Goal: Information Seeking & Learning: Learn about a topic

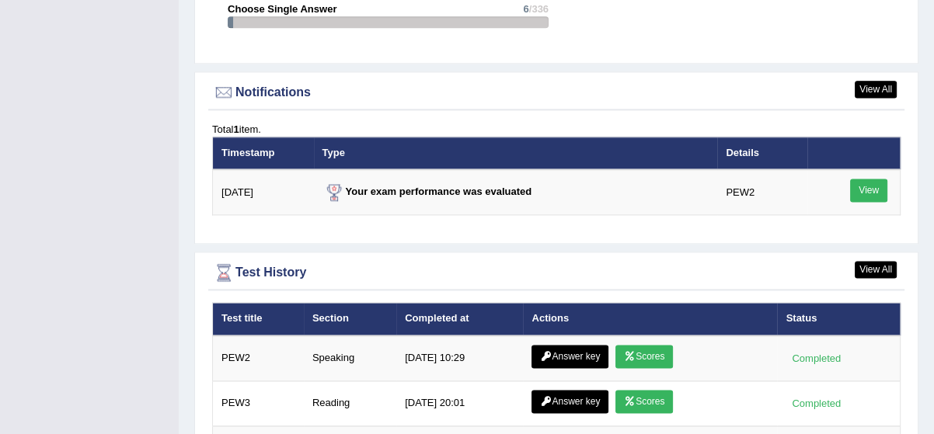
scroll to position [1865, 0]
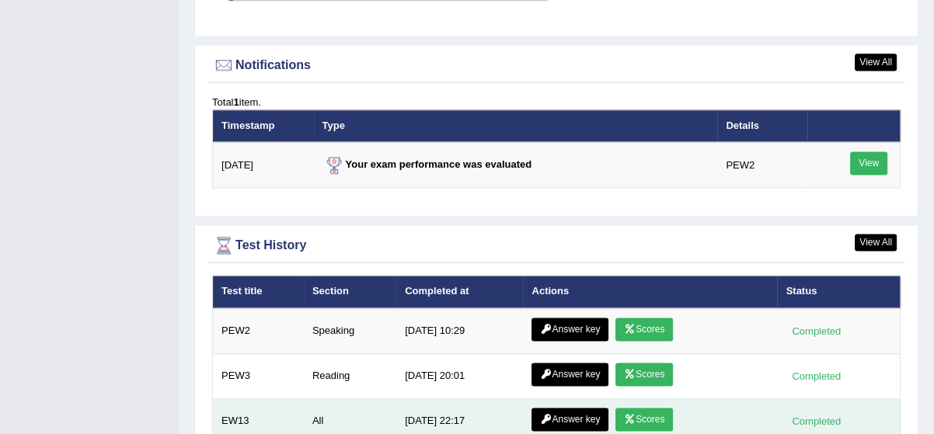
click at [630, 415] on icon at bounding box center [630, 419] width 12 height 9
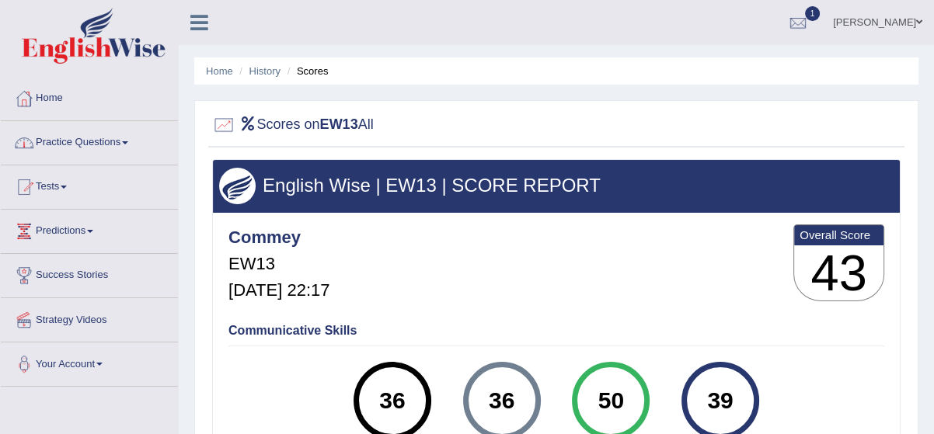
click at [121, 142] on link "Practice Questions" at bounding box center [89, 140] width 177 height 39
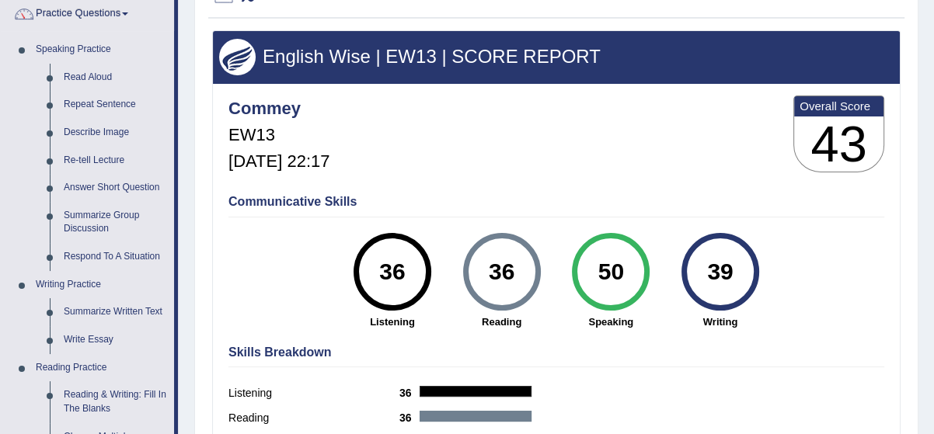
scroll to position [141, 0]
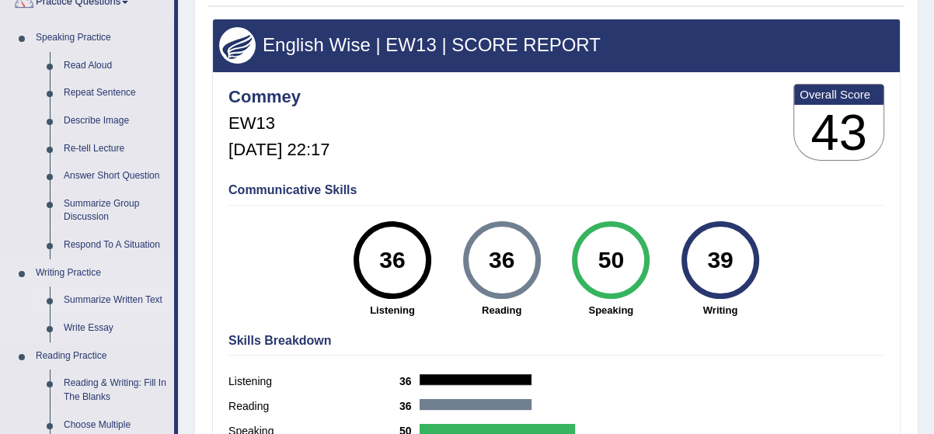
click at [122, 297] on link "Summarize Written Text" at bounding box center [115, 301] width 117 height 28
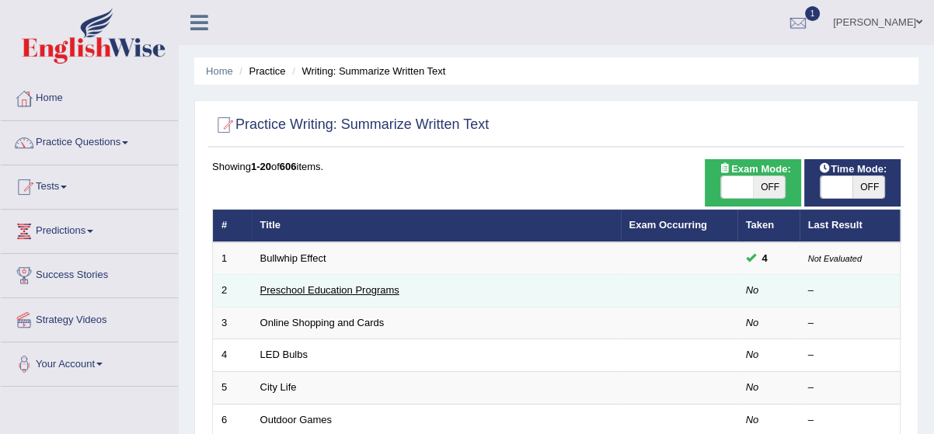
click at [288, 288] on link "Preschool Education Programs" at bounding box center [329, 290] width 139 height 12
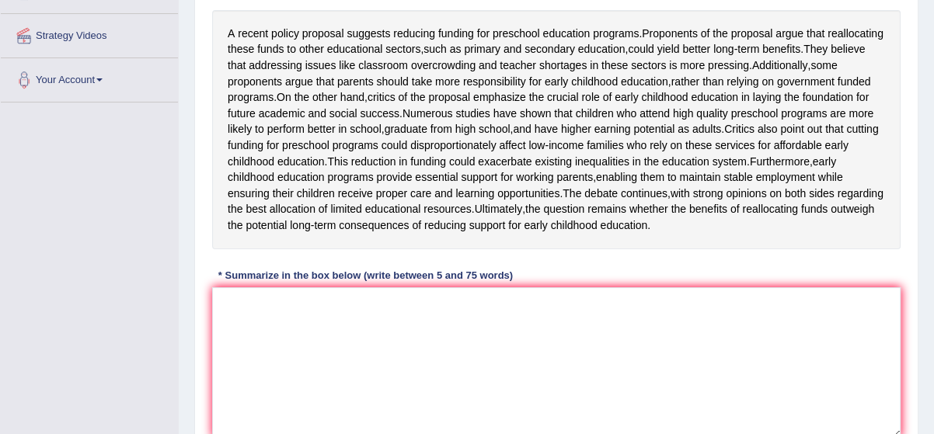
scroll to position [311, 0]
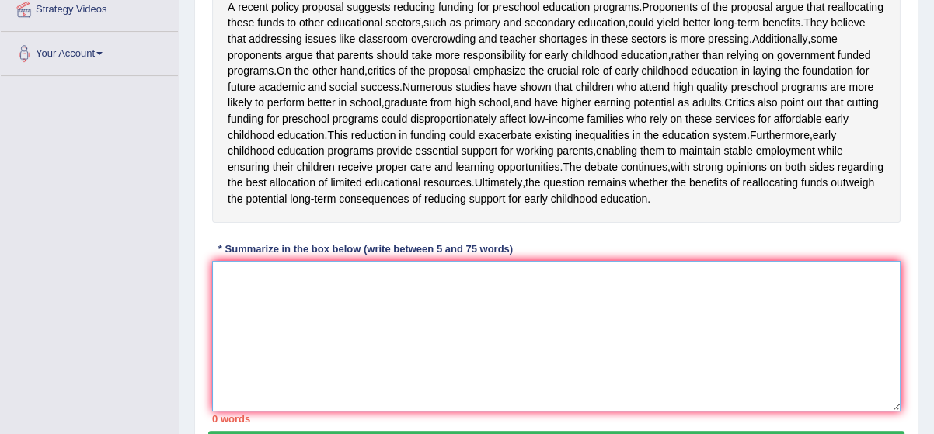
click at [278, 326] on textarea at bounding box center [556, 336] width 689 height 151
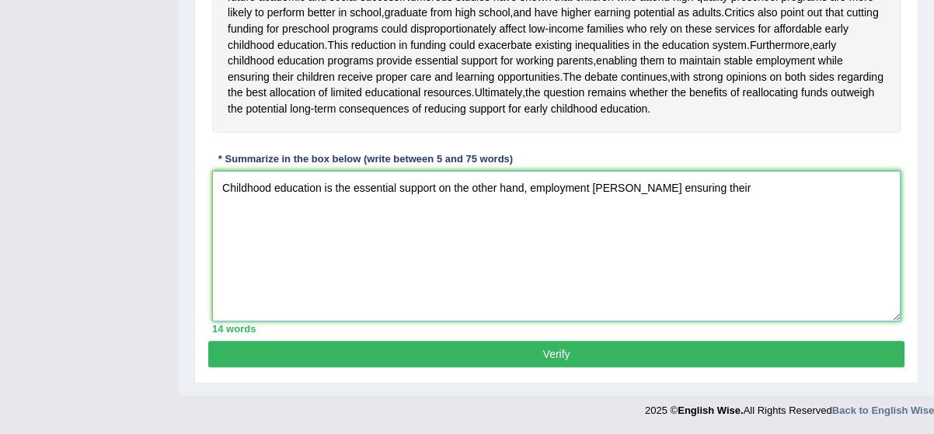
scroll to position [448, 0]
type textarea "Childhood education is the essential support on the other hand, employment will…"
click at [821, 357] on button "Verify" at bounding box center [556, 354] width 696 height 26
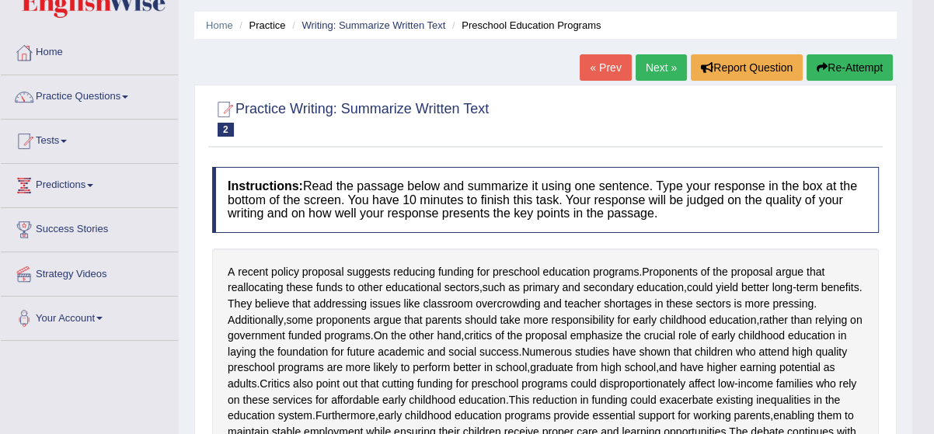
scroll to position [44, 0]
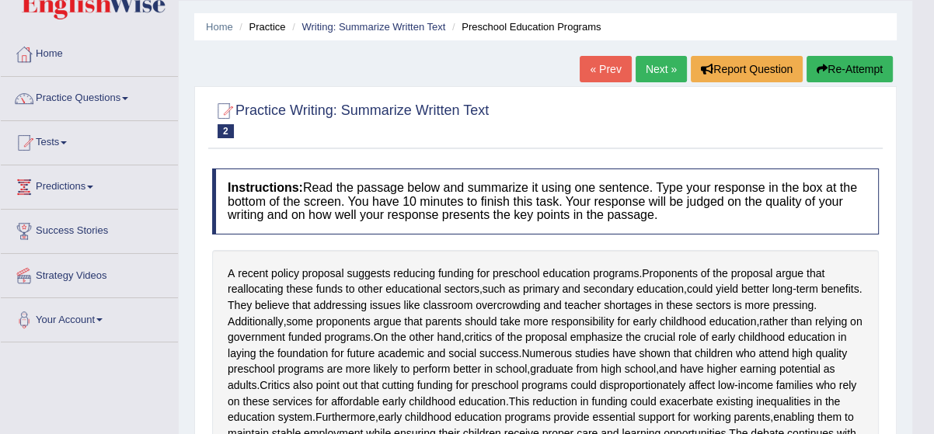
click at [839, 67] on button "Re-Attempt" at bounding box center [850, 69] width 86 height 26
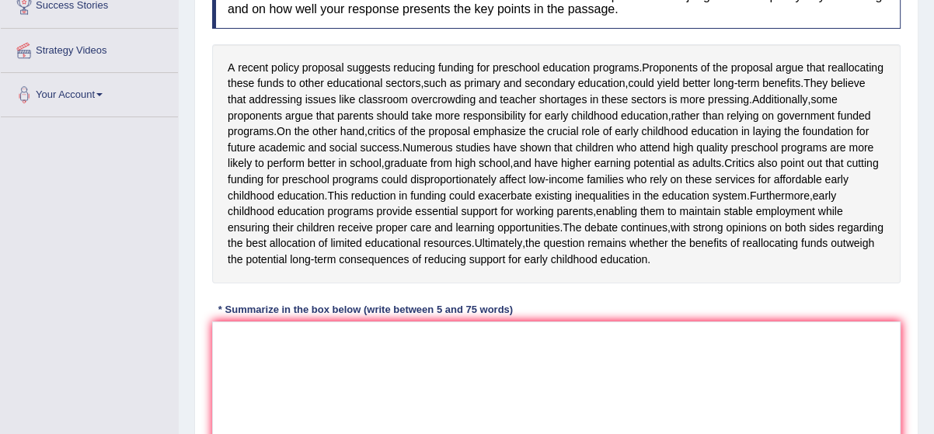
scroll to position [270, 0]
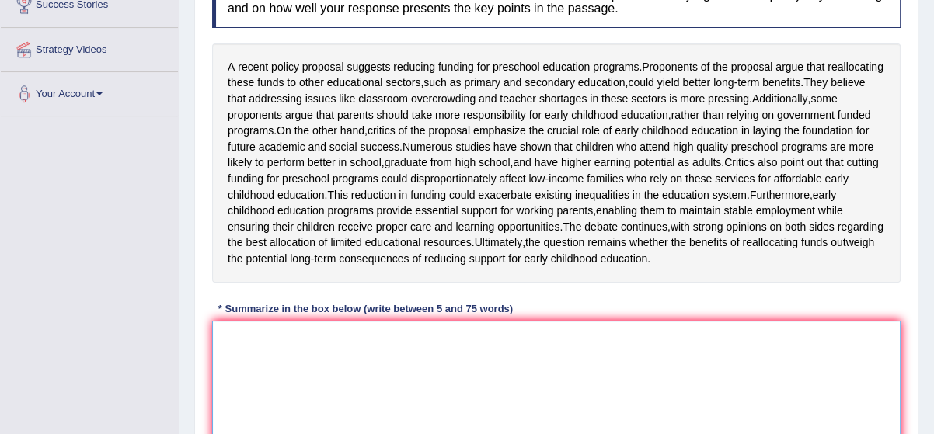
click at [385, 406] on textarea at bounding box center [556, 396] width 689 height 151
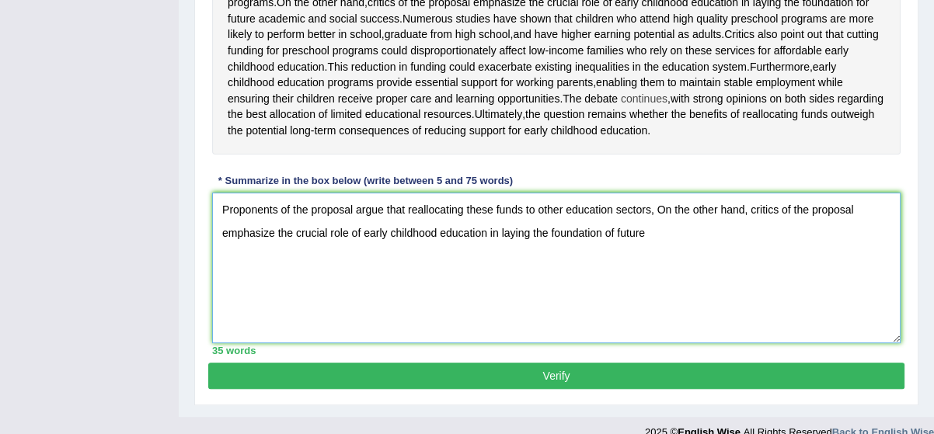
scroll to position [383, 0]
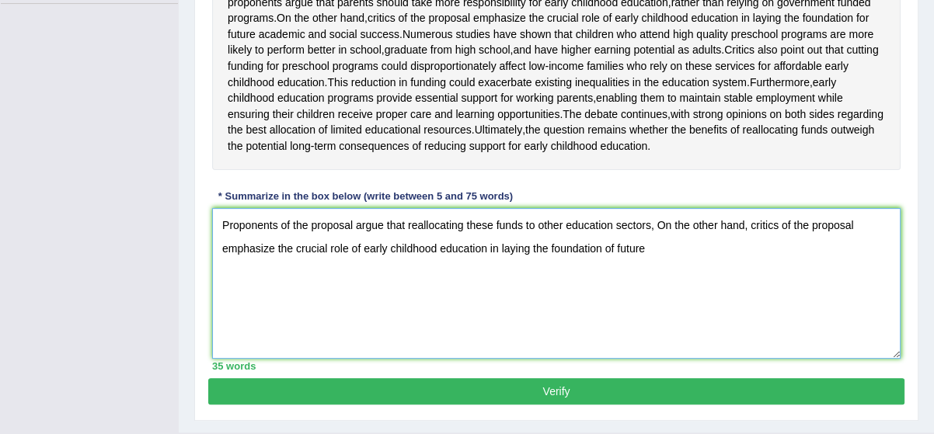
click at [657, 292] on textarea "Proponents of the proposal argue that reallocating these funds to other educati…" at bounding box center [556, 283] width 689 height 151
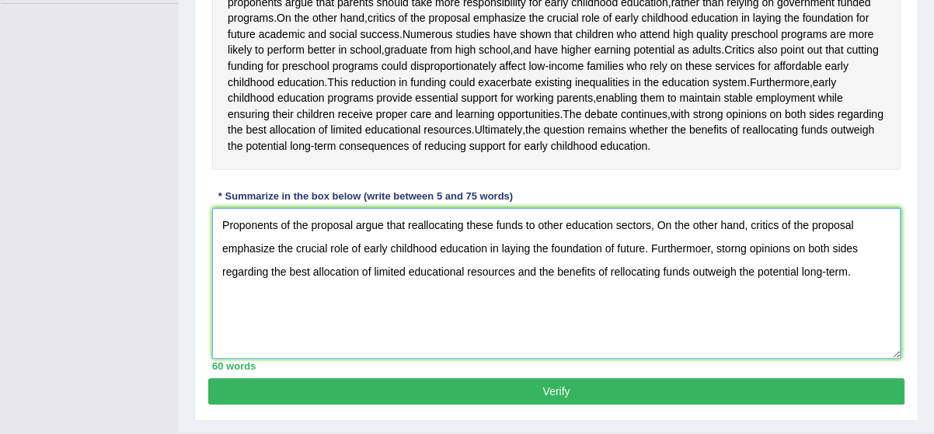
click at [682, 357] on textarea "Proponents of the proposal argue that reallocating these funds to other educati…" at bounding box center [556, 283] width 689 height 151
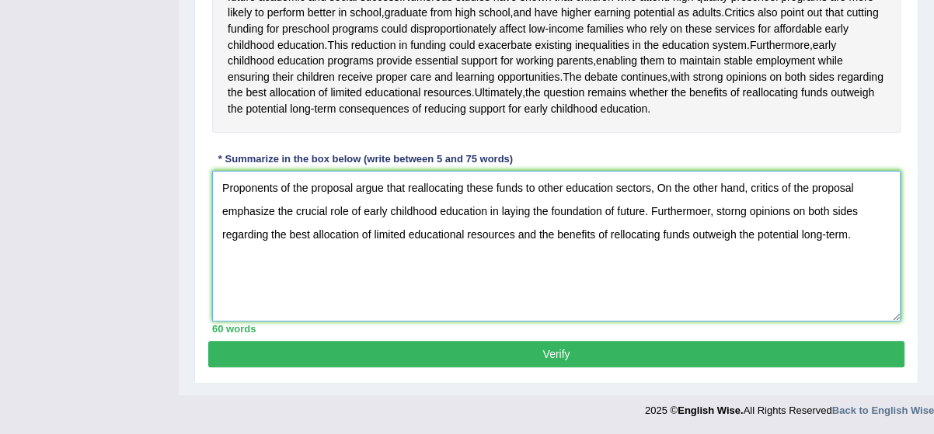
scroll to position [468, 0]
type textarea "Proponents of the proposal argue that reallocating these funds to other educati…"
click at [832, 350] on button "Verify" at bounding box center [556, 354] width 696 height 26
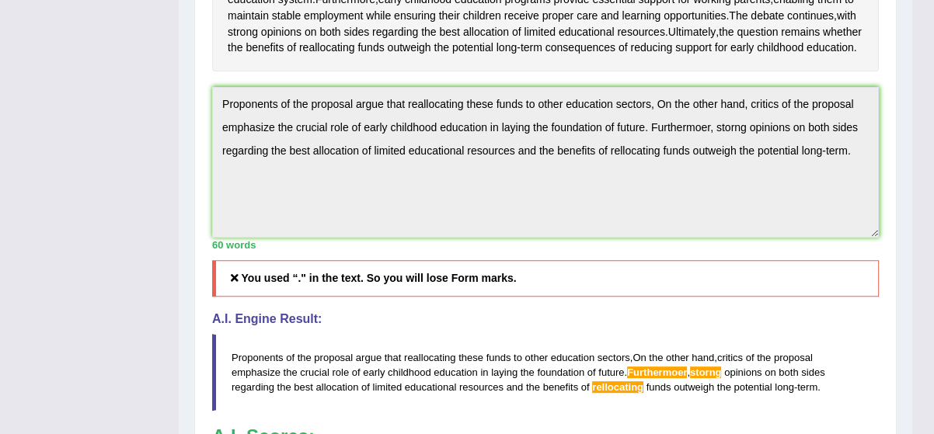
scroll to position [449, 0]
